Goal: Navigation & Orientation: Find specific page/section

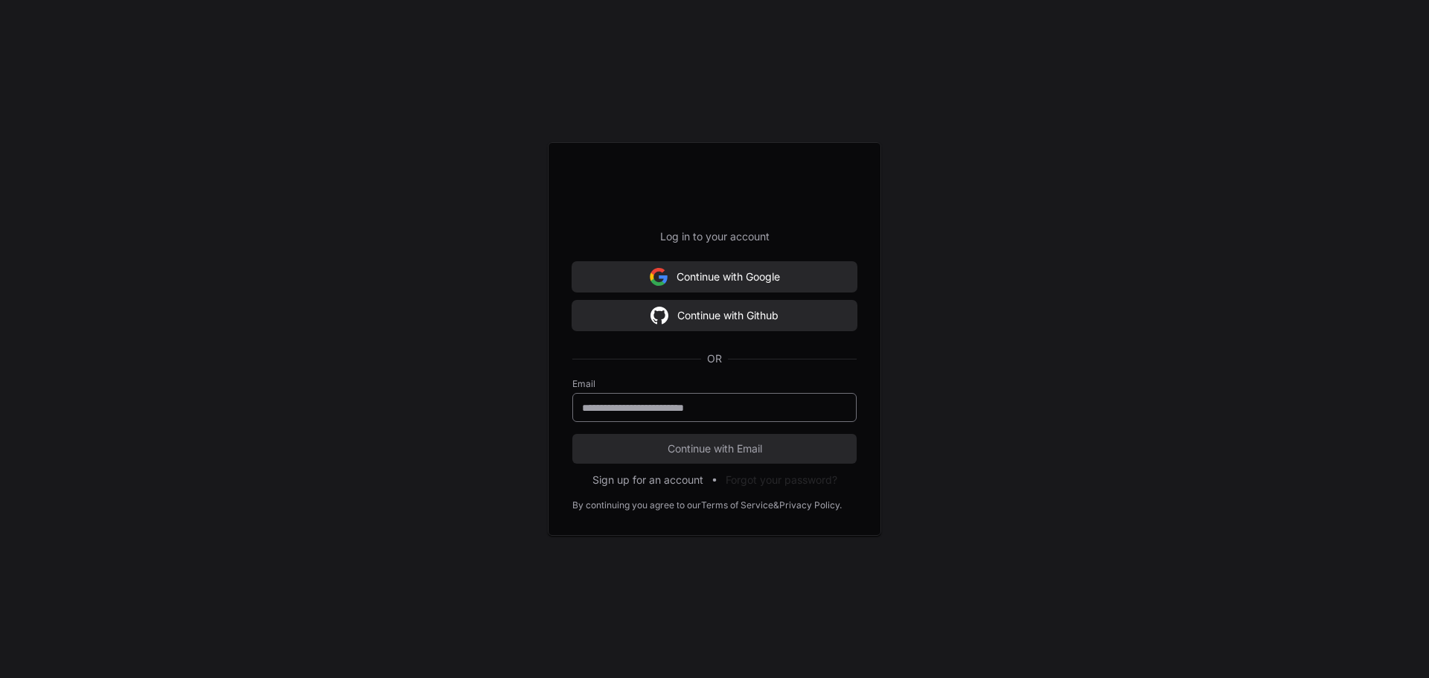
click at [641, 415] on div at bounding box center [715, 407] width 284 height 29
type input "**********"
click at [573, 434] on button "Continue with Email" at bounding box center [715, 449] width 284 height 30
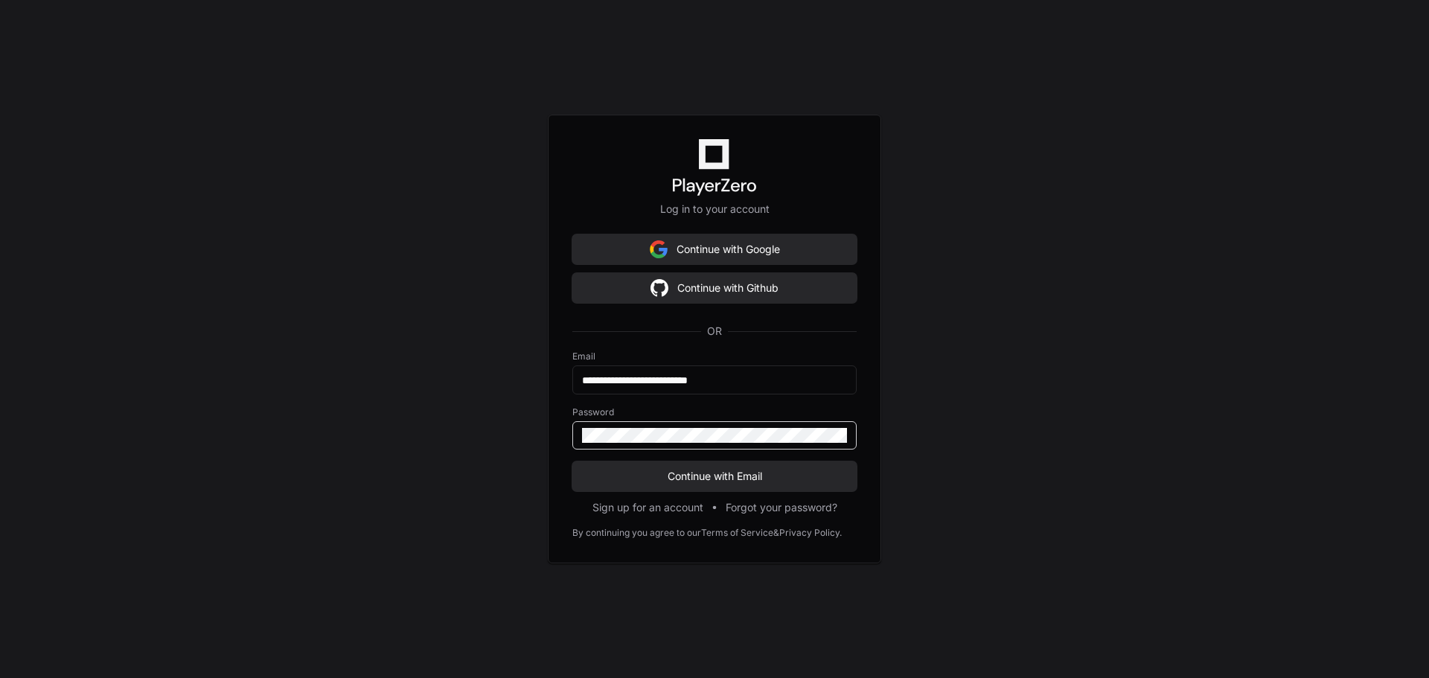
click at [573, 462] on button "Continue with Email" at bounding box center [715, 477] width 284 height 30
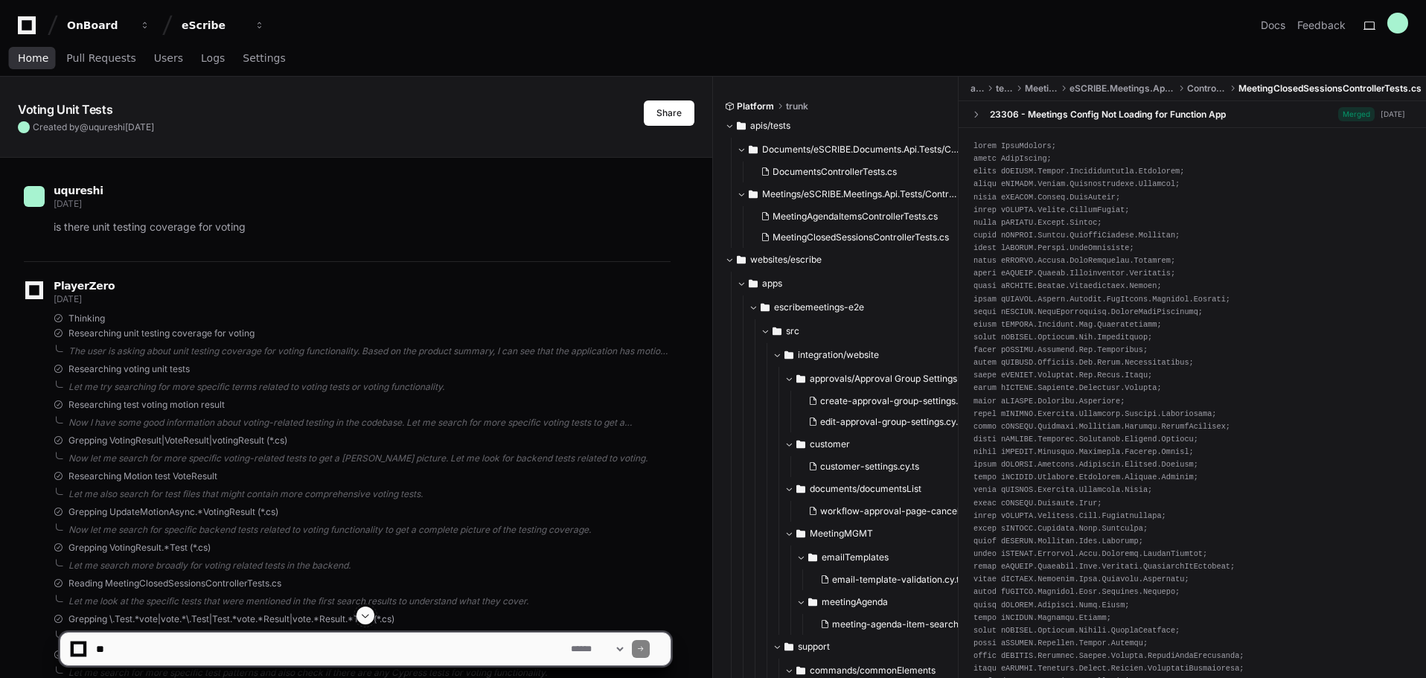
click at [41, 60] on span "Home" at bounding box center [33, 58] width 31 height 9
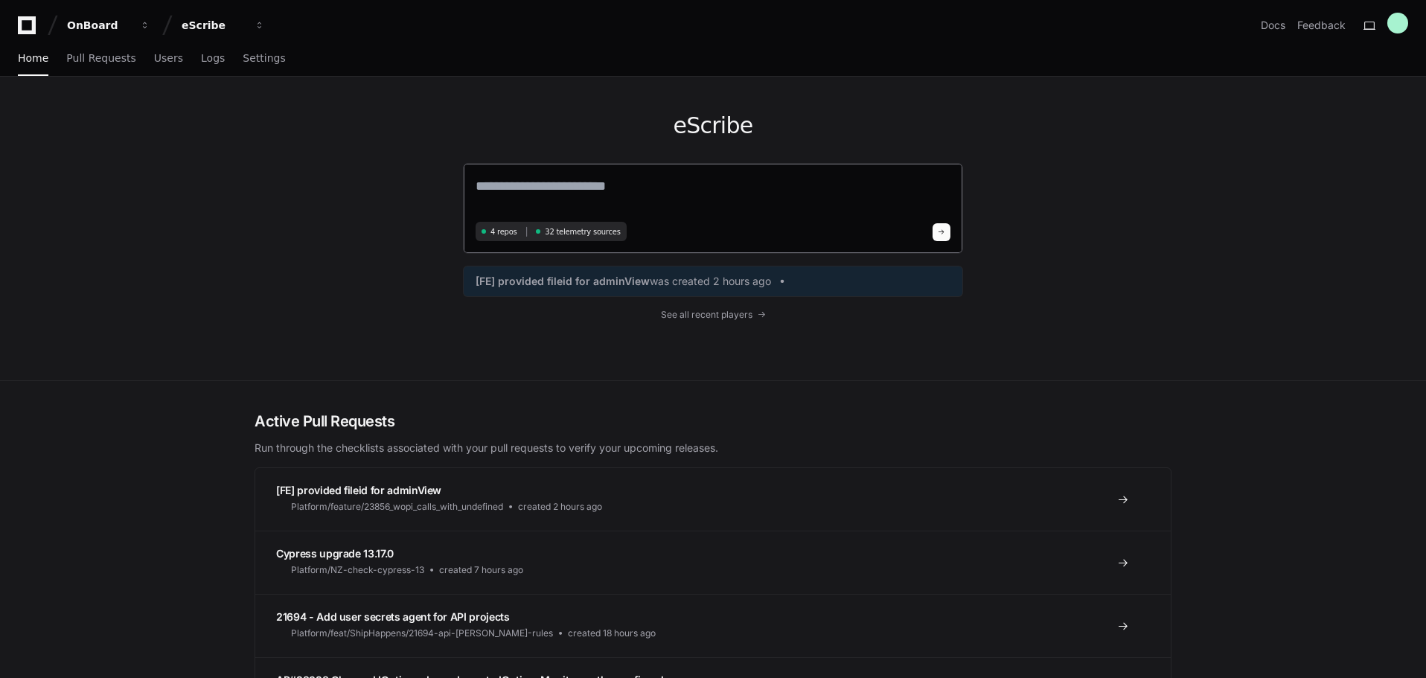
click at [510, 185] on textarea at bounding box center [713, 197] width 475 height 42
type textarea "*"
type textarea "**********"
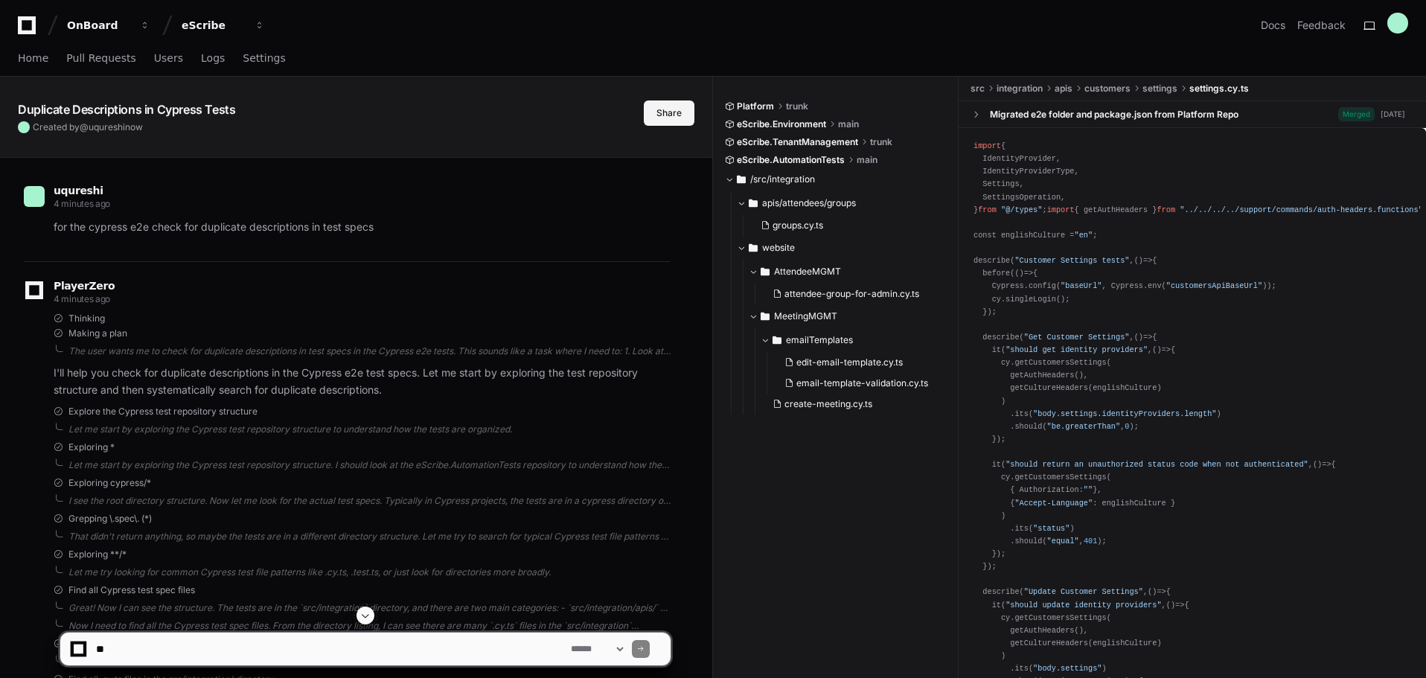
click at [654, 114] on button "Share" at bounding box center [669, 113] width 51 height 25
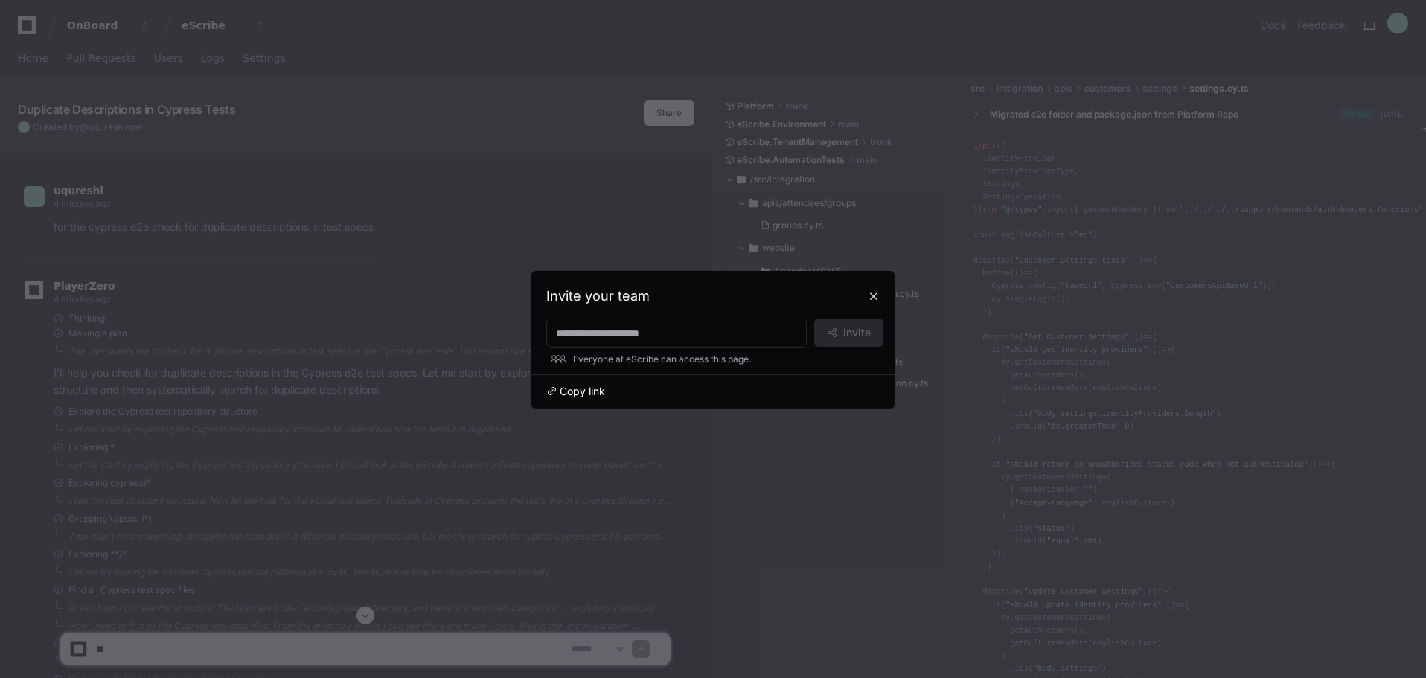
click at [586, 393] on span "Copy link" at bounding box center [582, 391] width 45 height 15
click at [608, 19] on div at bounding box center [713, 339] width 1426 height 678
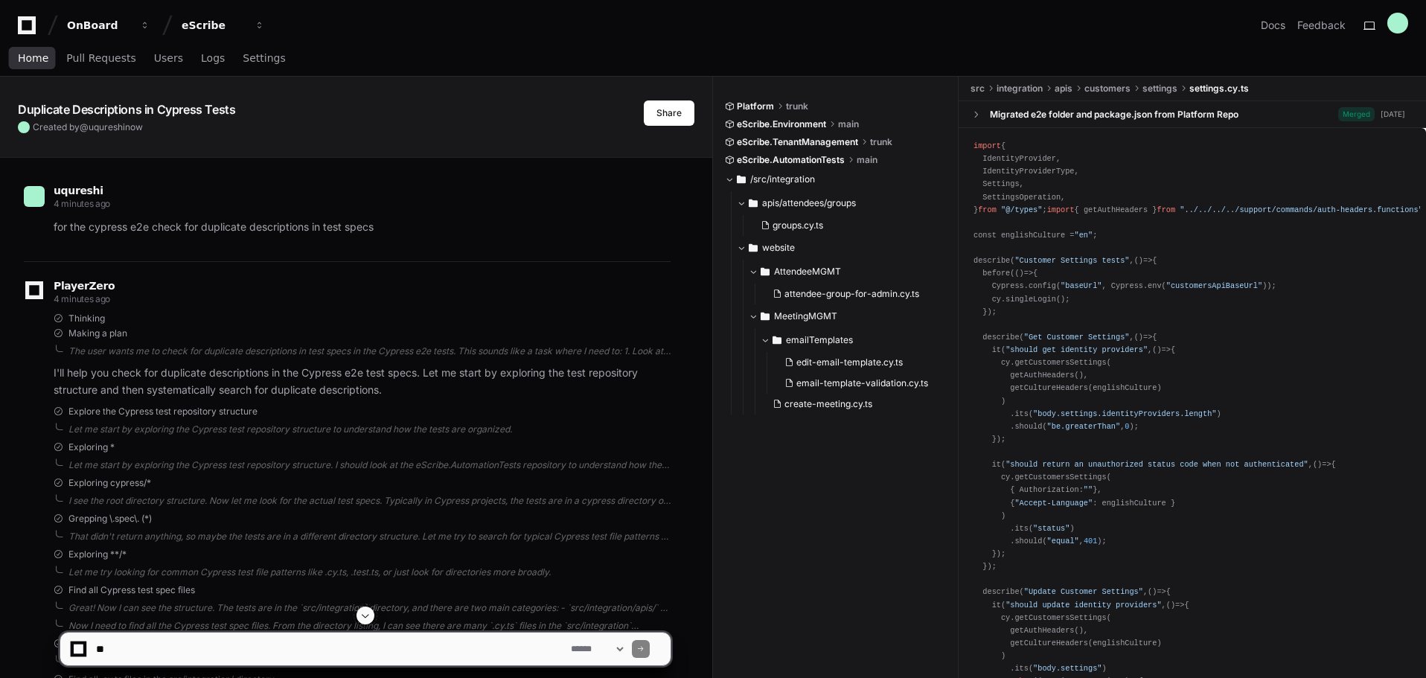
click at [38, 57] on span "Home" at bounding box center [33, 58] width 31 height 9
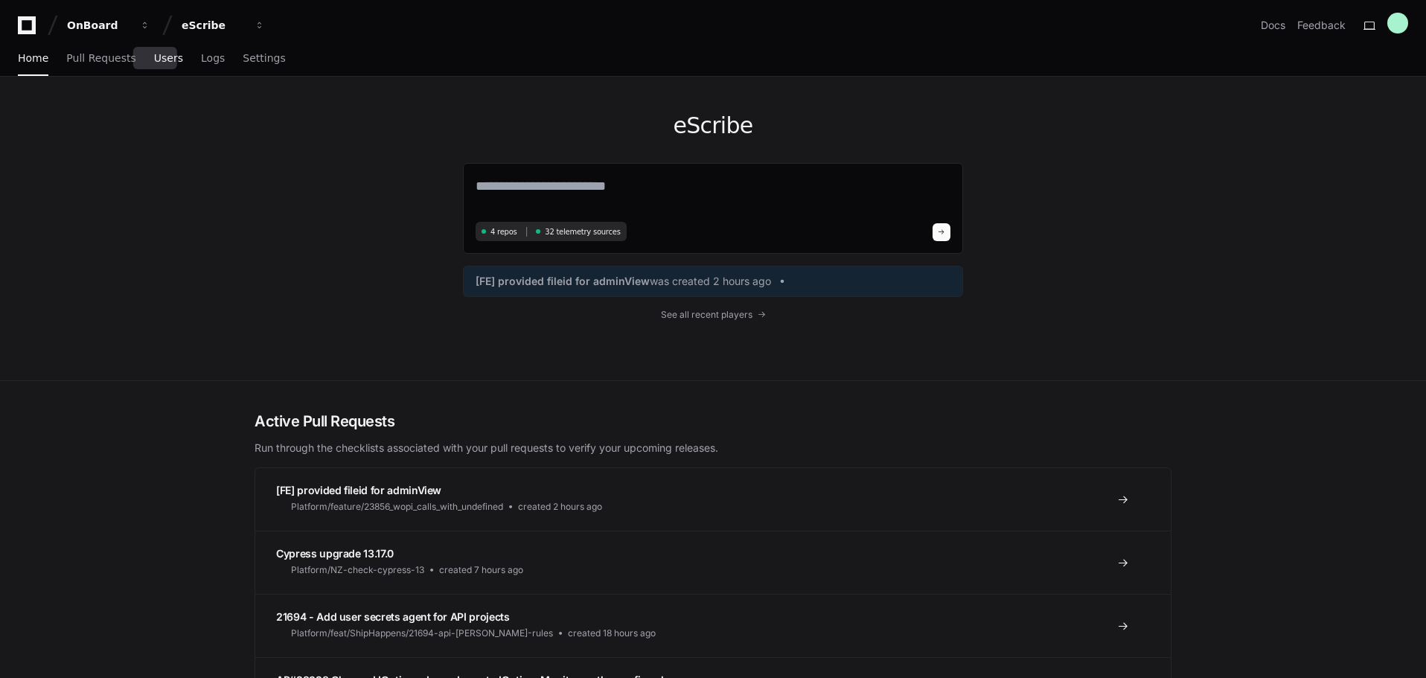
click at [154, 63] on span "Users" at bounding box center [168, 58] width 29 height 9
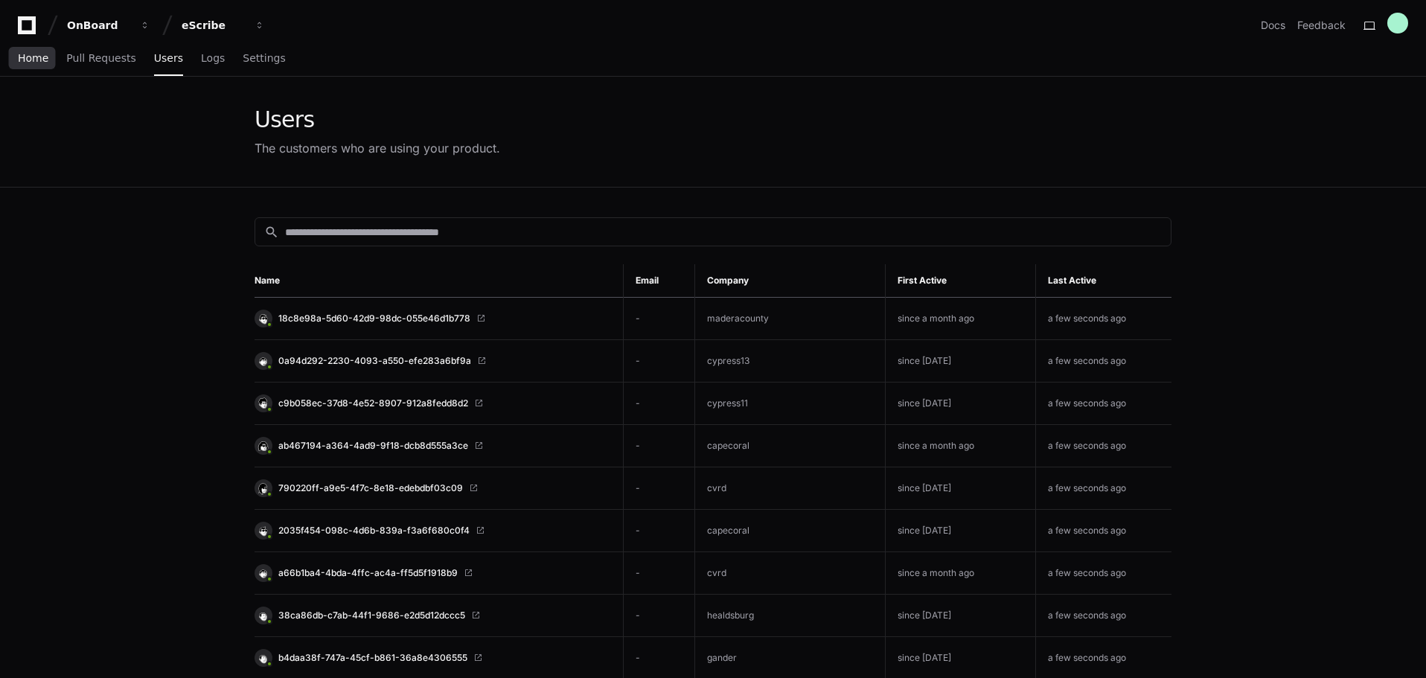
click at [19, 67] on link "Home" at bounding box center [33, 59] width 31 height 34
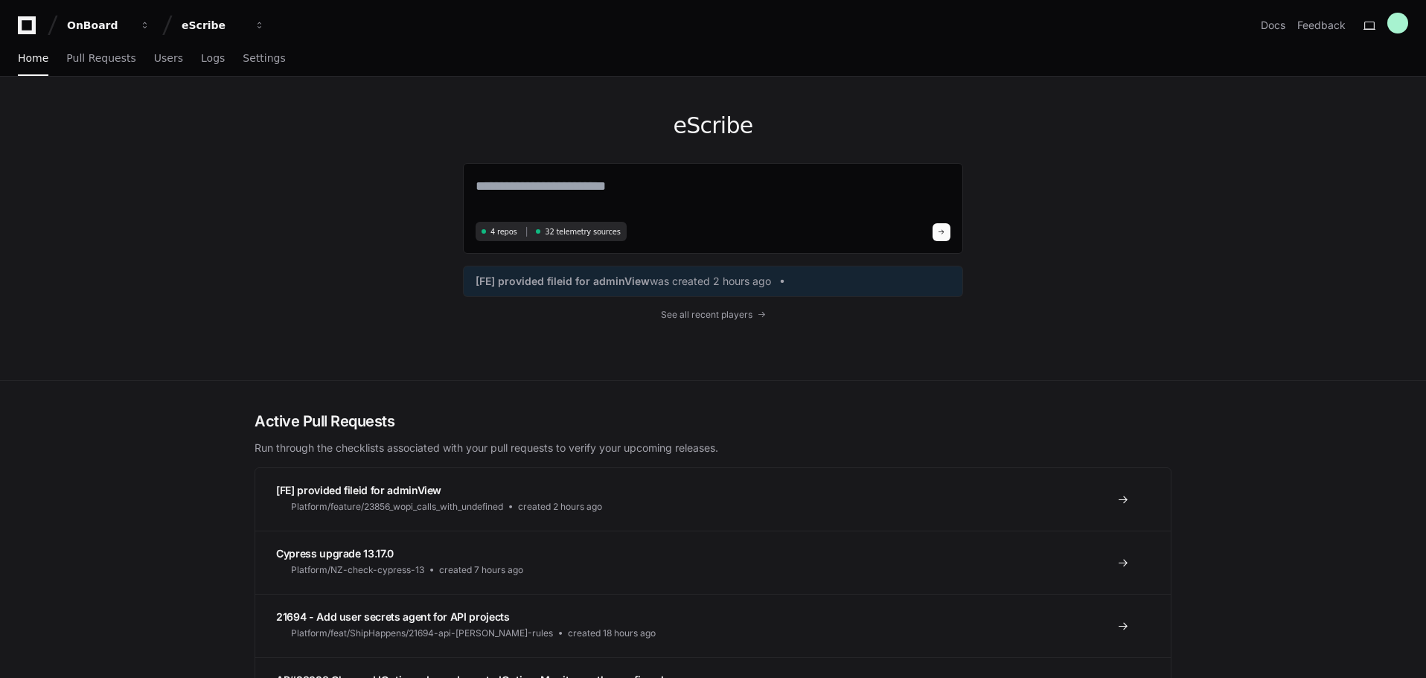
click at [664, 322] on div "eScribe 4 repos 32 telemetry sources [FE] provided fileid for adminView was cre…" at bounding box center [713, 229] width 500 height 304
click at [690, 316] on span "See all recent players" at bounding box center [707, 315] width 92 height 12
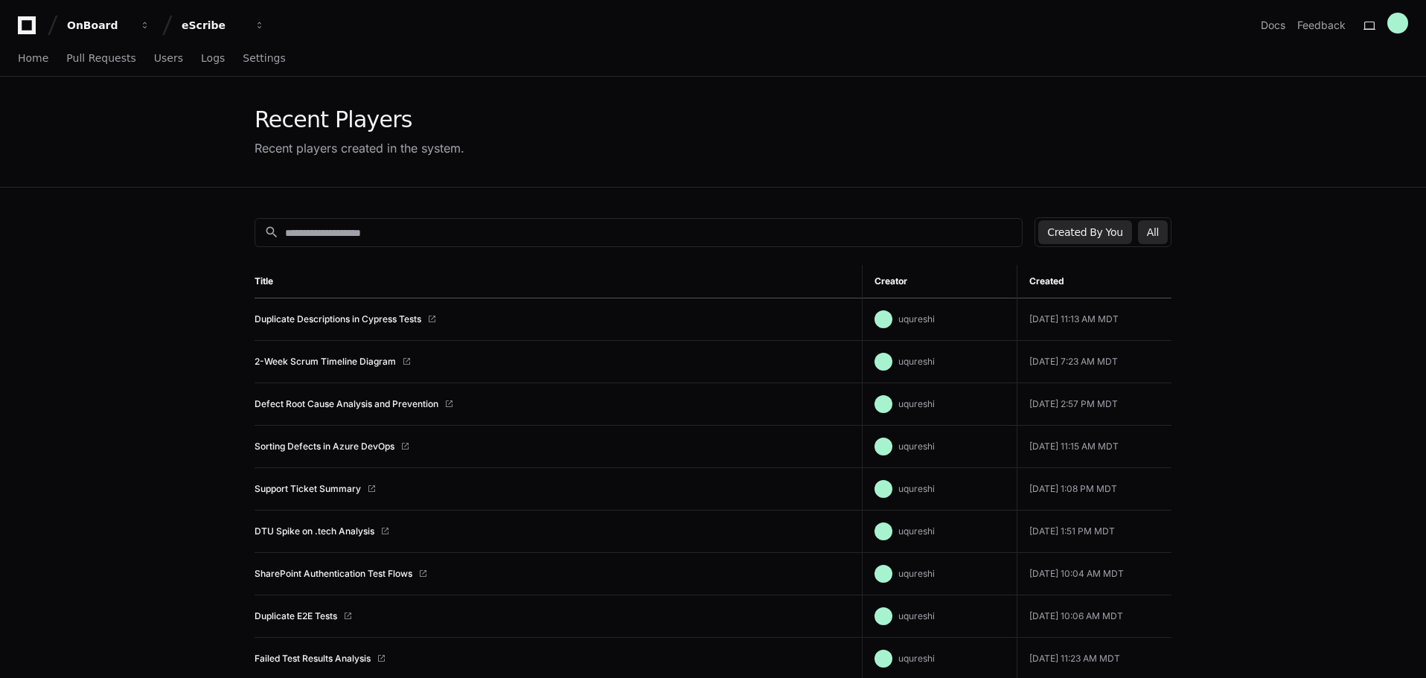
click at [1167, 232] on button "All" at bounding box center [1153, 232] width 30 height 24
